Goal: Transaction & Acquisition: Subscribe to service/newsletter

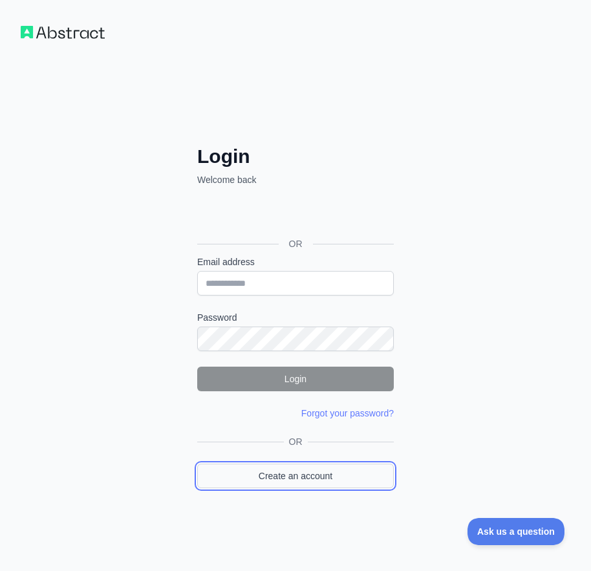
click at [311, 470] on link "Create an account" at bounding box center [295, 476] width 197 height 25
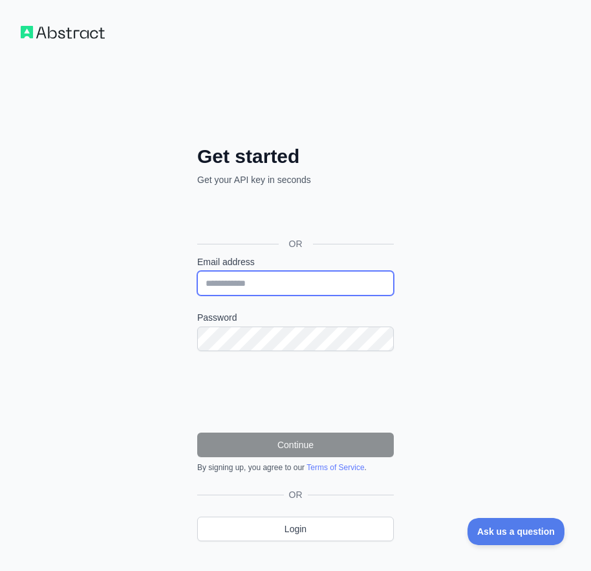
click at [251, 284] on input "Email address" at bounding box center [295, 283] width 197 height 25
paste input "**********"
type input "**********"
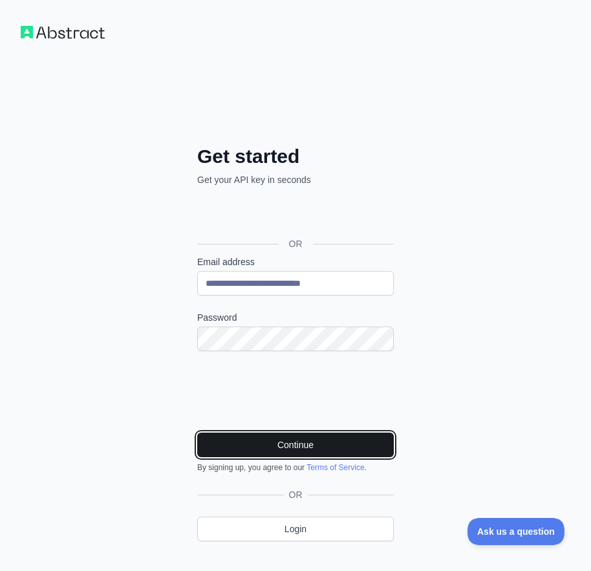
click at [280, 445] on button "Continue" at bounding box center [295, 445] width 197 height 25
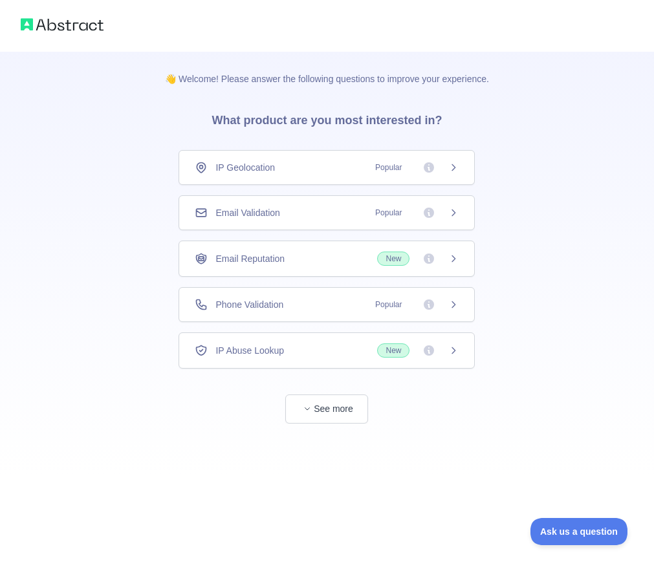
click at [282, 207] on div "Email Validation Popular" at bounding box center [327, 212] width 264 height 13
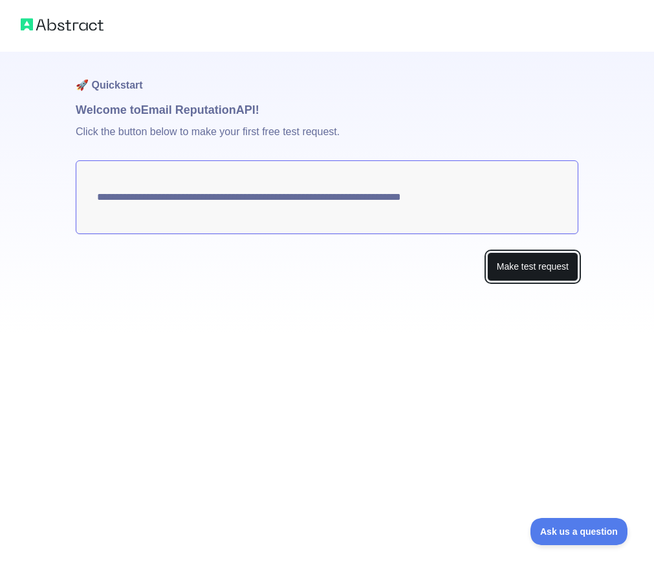
click at [545, 263] on button "Make test request" at bounding box center [532, 266] width 91 height 29
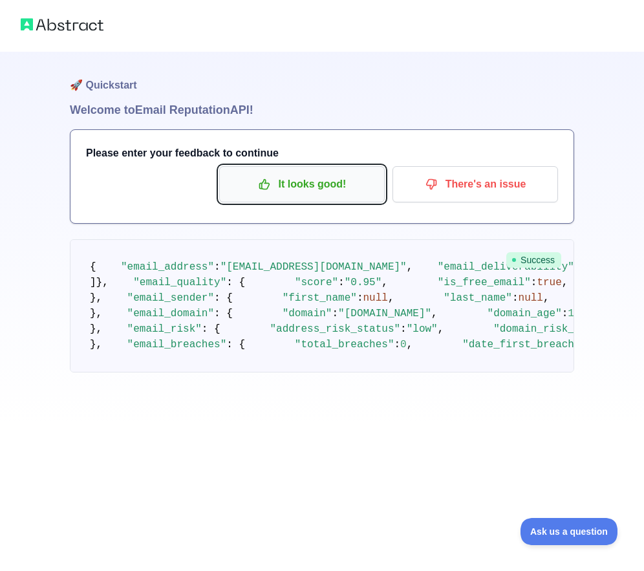
click at [344, 200] on button "It looks good!" at bounding box center [302, 184] width 166 height 36
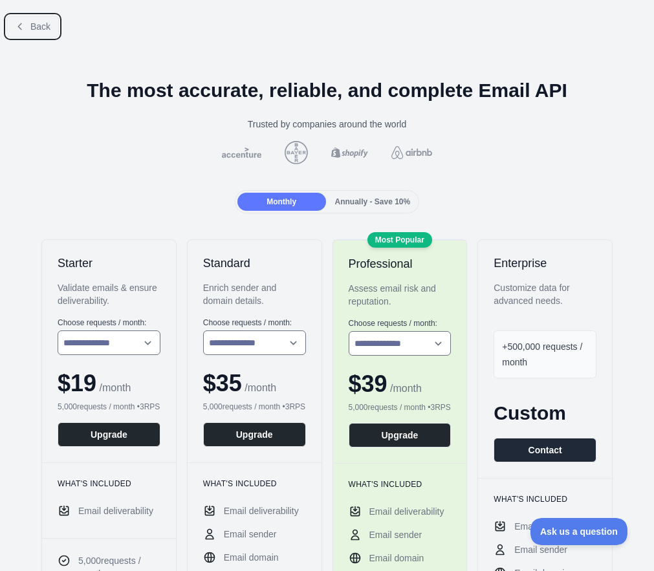
click at [24, 25] on icon at bounding box center [20, 26] width 10 height 10
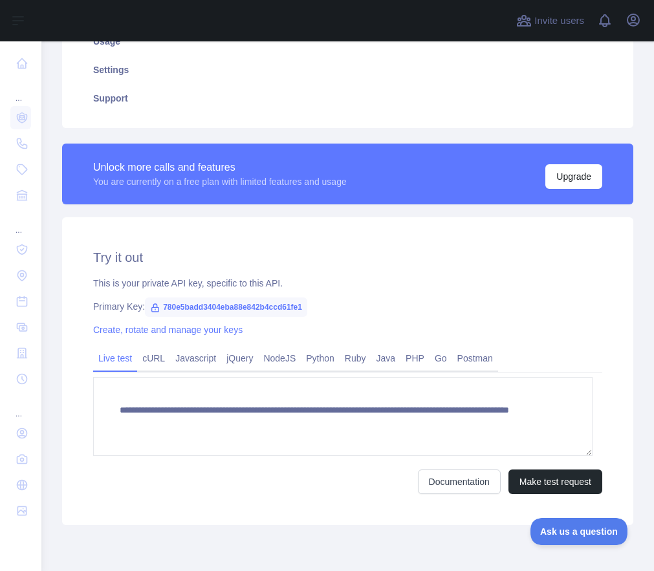
scroll to position [318, 0]
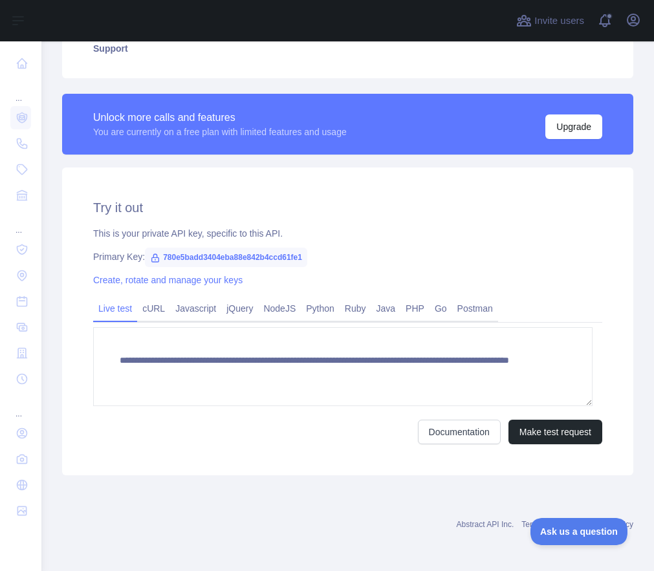
click at [243, 260] on span "780e5badd3404eba88e842b4ccd61fe1" at bounding box center [226, 257] width 162 height 19
copy span "780e5badd3404eba88e842b4ccd61fe1"
